Goal: Information Seeking & Learning: Learn about a topic

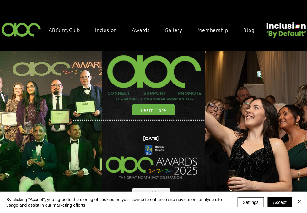
click at [155, 30] on div "Awards" at bounding box center [144, 29] width 24 height 7
click at [143, 29] on span "Awards" at bounding box center [141, 29] width 18 height 7
click at [145, 27] on span "Awards" at bounding box center [141, 29] width 18 height 7
click at [277, 200] on button "Accept" at bounding box center [279, 203] width 24 height 10
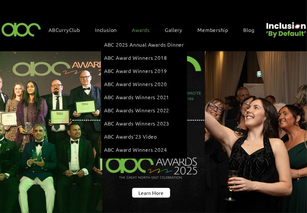
click at [138, 29] on span "Awards" at bounding box center [141, 29] width 18 height 7
click at [129, 146] on span "ABC Award Winners 2024" at bounding box center [135, 149] width 63 height 7
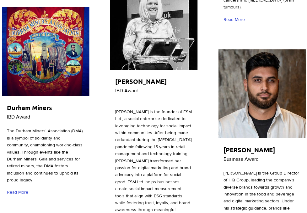
scroll to position [627, 0]
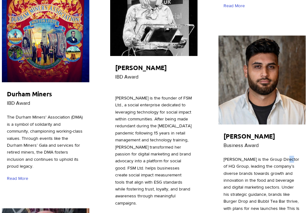
drag, startPoint x: 281, startPoint y: 131, endPoint x: 286, endPoint y: 131, distance: 4.7
click at [286, 157] on span "[PERSON_NAME] is the Group Director of HQ Group, leading the company’s diverse …" at bounding box center [261, 187] width 76 height 61
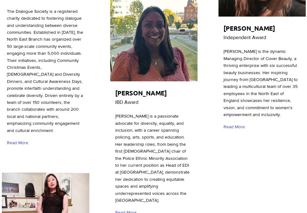
scroll to position [2069, 0]
